Goal: Information Seeking & Learning: Find specific page/section

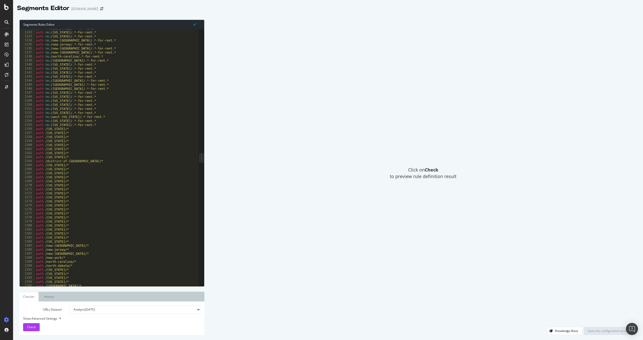
scroll to position [4544, 0]
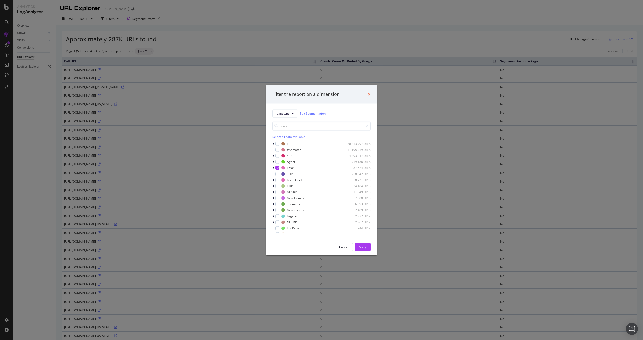
click at [368, 94] on icon "times" at bounding box center [369, 94] width 3 height 4
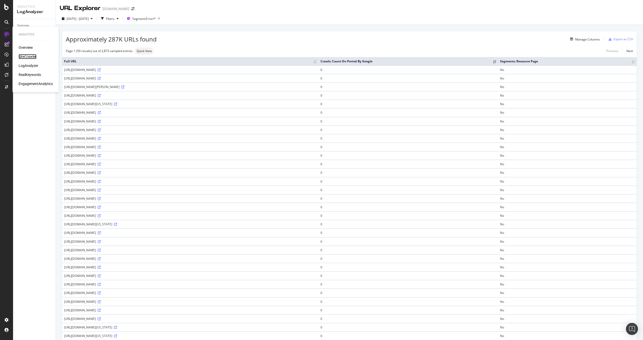
click at [29, 57] on div "SiteCrawler" at bounding box center [28, 56] width 18 height 5
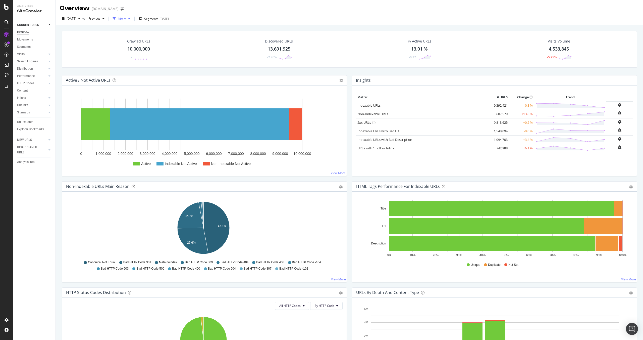
click at [126, 18] on div "Filters" at bounding box center [122, 19] width 9 height 4
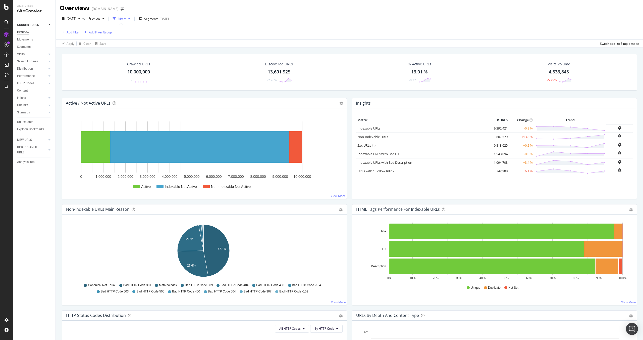
click at [132, 18] on div "button" at bounding box center [129, 18] width 6 height 3
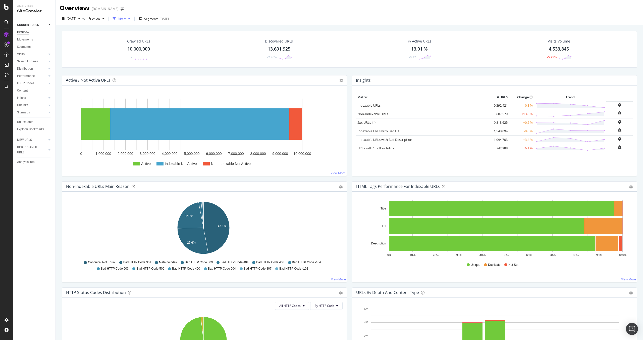
click at [132, 18] on div "button" at bounding box center [129, 18] width 6 height 3
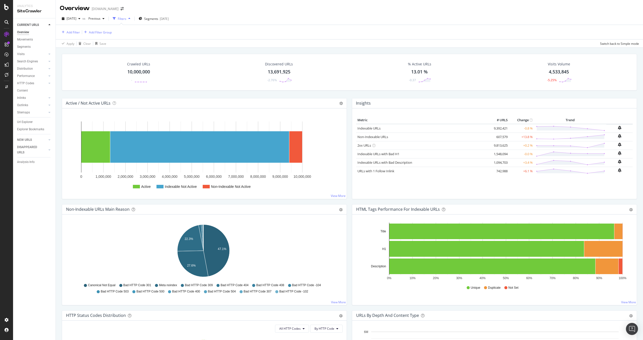
click at [130, 20] on icon "button" at bounding box center [129, 18] width 2 height 3
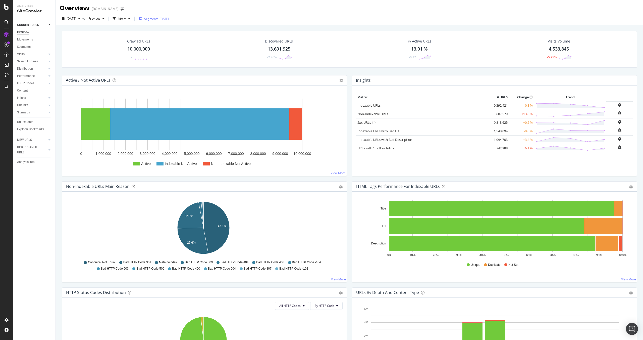
click at [169, 19] on div "[DATE]" at bounding box center [164, 19] width 9 height 4
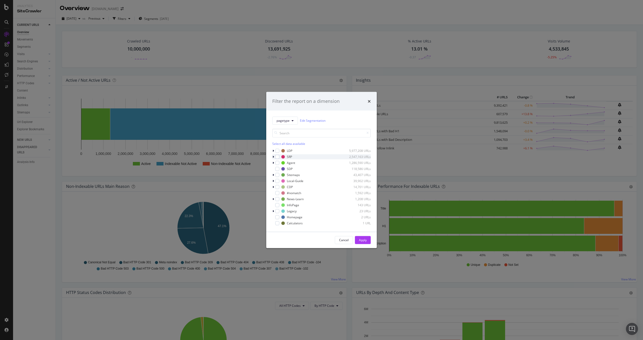
click at [273, 157] on icon "modal" at bounding box center [274, 156] width 2 height 3
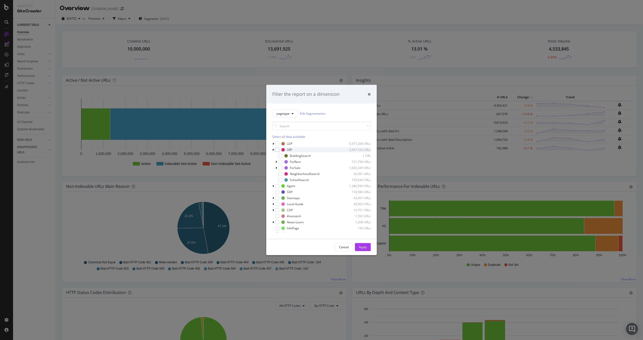
click at [273, 149] on icon "modal" at bounding box center [273, 149] width 2 height 3
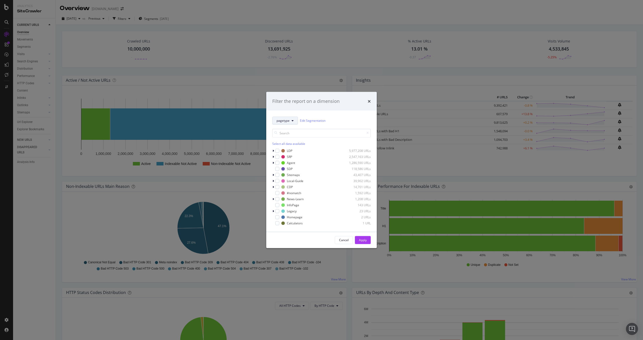
click at [292, 122] on button "pagetype" at bounding box center [285, 120] width 26 height 8
click at [290, 172] on div "segmentPrice" at bounding box center [293, 175] width 40 height 7
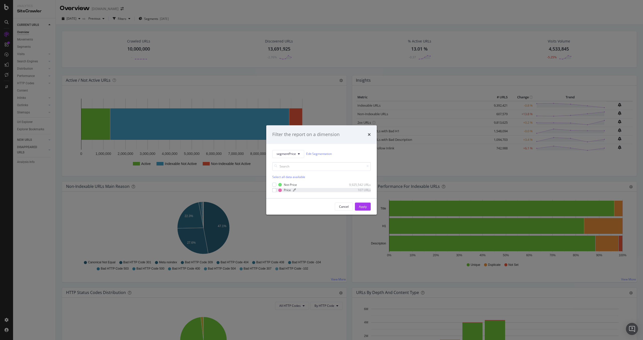
click at [287, 188] on div "Price" at bounding box center [287, 190] width 7 height 4
click at [366, 206] on div "Apply" at bounding box center [363, 206] width 8 height 4
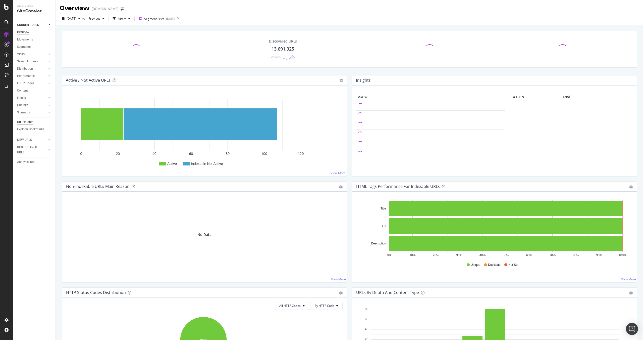
click at [26, 119] on div "Url Explorer" at bounding box center [36, 121] width 38 height 7
click at [27, 120] on div "Url Explorer" at bounding box center [25, 121] width 16 height 5
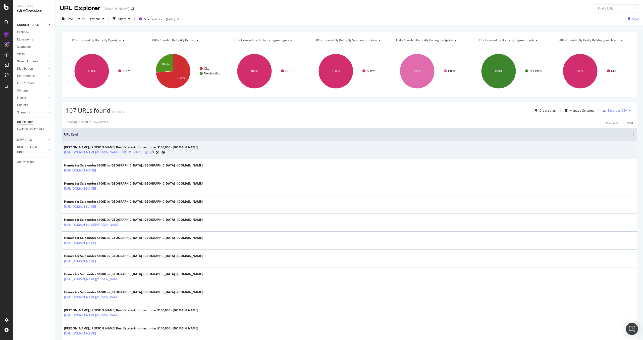
click at [148, 152] on icon at bounding box center [146, 152] width 3 height 3
drag, startPoint x: 62, startPoint y: 151, endPoint x: 180, endPoint y: 152, distance: 118.1
click at [180, 152] on td "[PERSON_NAME], [PERSON_NAME] Real Estate & Homes under $100,000 - [DOMAIN_NAME]…" at bounding box center [349, 150] width 575 height 18
copy link "[URL][DOMAIN_NAME][PERSON_NAME][PERSON_NAME]"
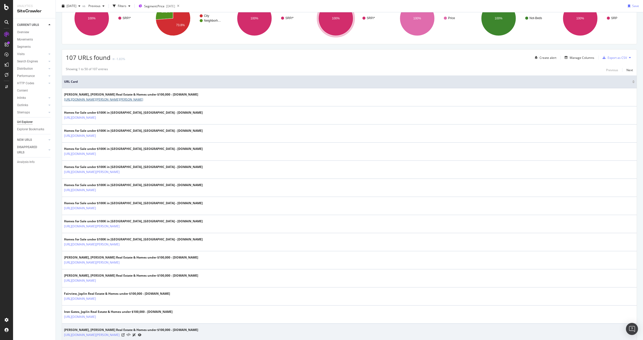
scroll to position [215, 0]
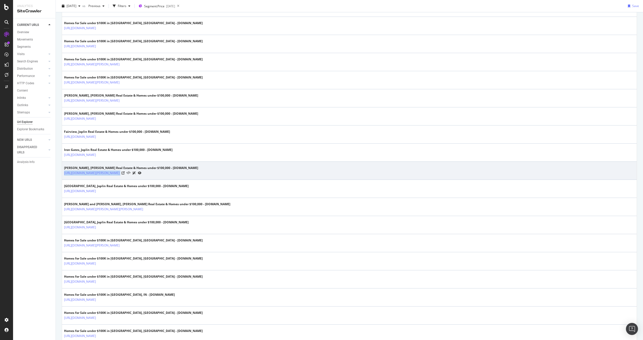
drag, startPoint x: 63, startPoint y: 173, endPoint x: 177, endPoint y: 171, distance: 114.3
click at [177, 171] on td "[PERSON_NAME], [PERSON_NAME] Real Estate & Homes under $100,000 - [DOMAIN_NAME]…" at bounding box center [349, 171] width 575 height 18
copy tbody "[URL][DOMAIN_NAME][PERSON_NAME]"
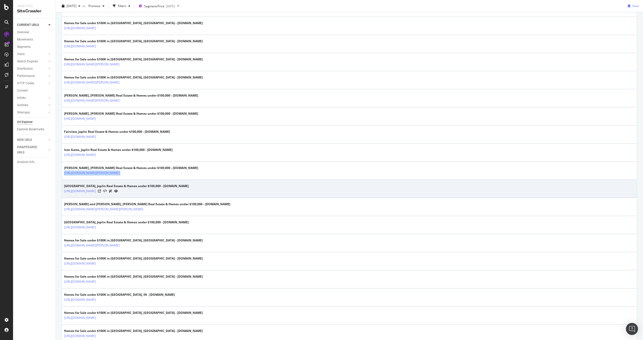
drag, startPoint x: 63, startPoint y: 190, endPoint x: 167, endPoint y: 194, distance: 104.6
click at [167, 194] on td "[GEOGRAPHIC_DATA], Joplin Real Estate & Homes under $100,000 - [DOMAIN_NAME] [U…" at bounding box center [349, 189] width 575 height 18
copy link "[URL][DOMAIN_NAME]"
